Goal: Check status: Check status

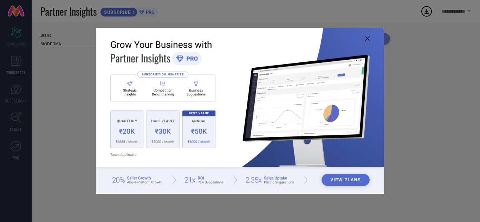
type input "All"
click at [369, 39] on icon at bounding box center [367, 39] width 4 height 4
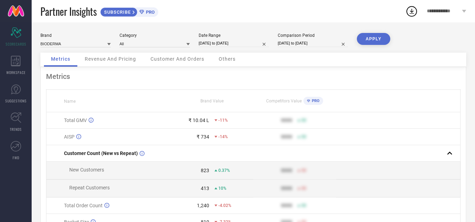
click at [227, 41] on input "[DATE] to [DATE]" at bounding box center [233, 43] width 70 height 7
select select "7"
select select "2025"
select select "8"
select select "2025"
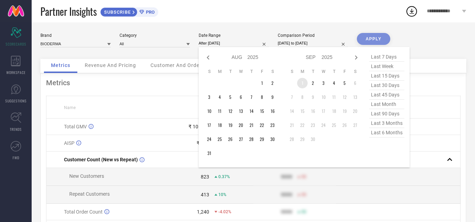
click at [304, 85] on td "1" at bounding box center [302, 83] width 11 height 11
type input "[DATE] to [DATE]"
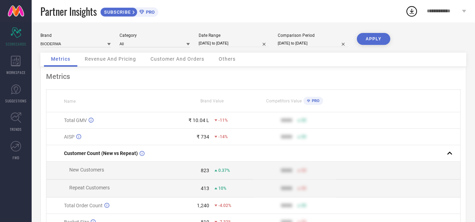
click at [372, 39] on button "APPLY" at bounding box center [373, 39] width 33 height 12
click at [455, 12] on span "**********" at bounding box center [442, 11] width 33 height 6
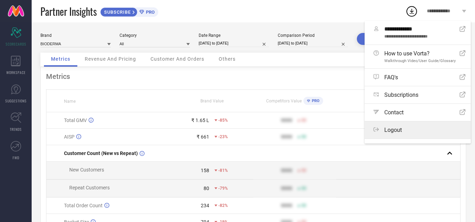
click at [402, 133] on div "Logout" at bounding box center [419, 130] width 92 height 7
click at [0, 0] on button "Logout" at bounding box center [0, 0] width 0 height 0
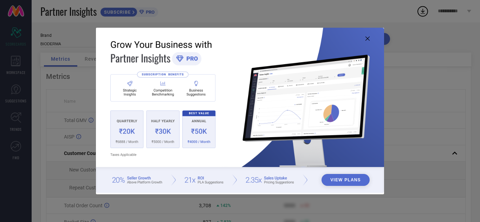
click at [367, 40] on icon at bounding box center [367, 39] width 4 height 4
